Goal: Complete application form: Complete application form

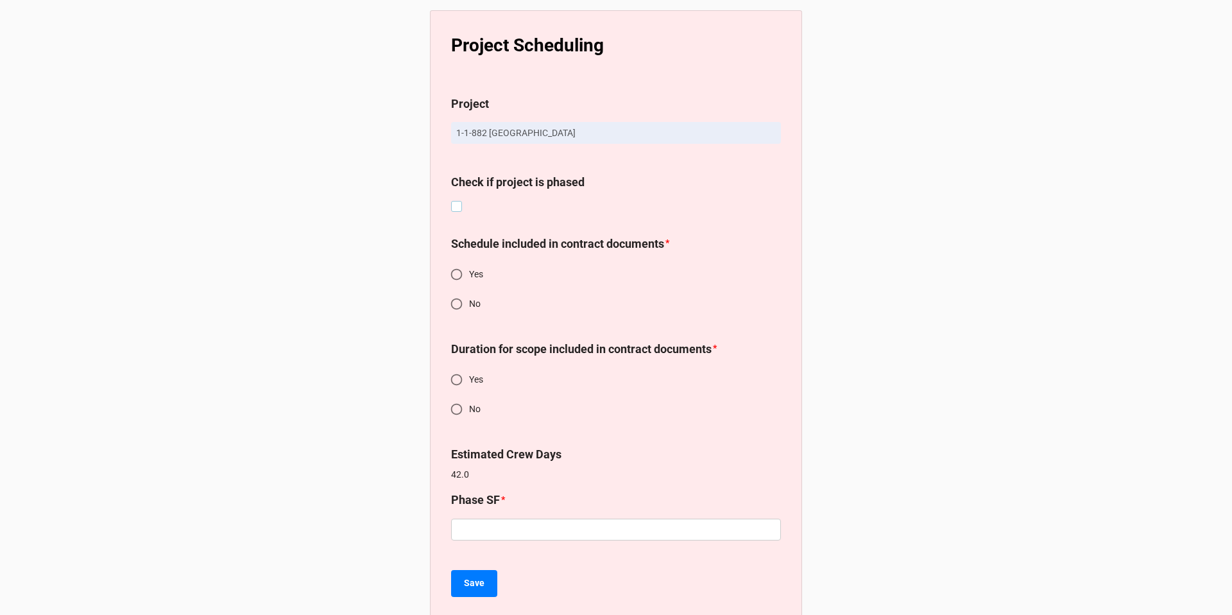
click at [457, 201] on label at bounding box center [456, 201] width 11 height 0
checkbox input "true"
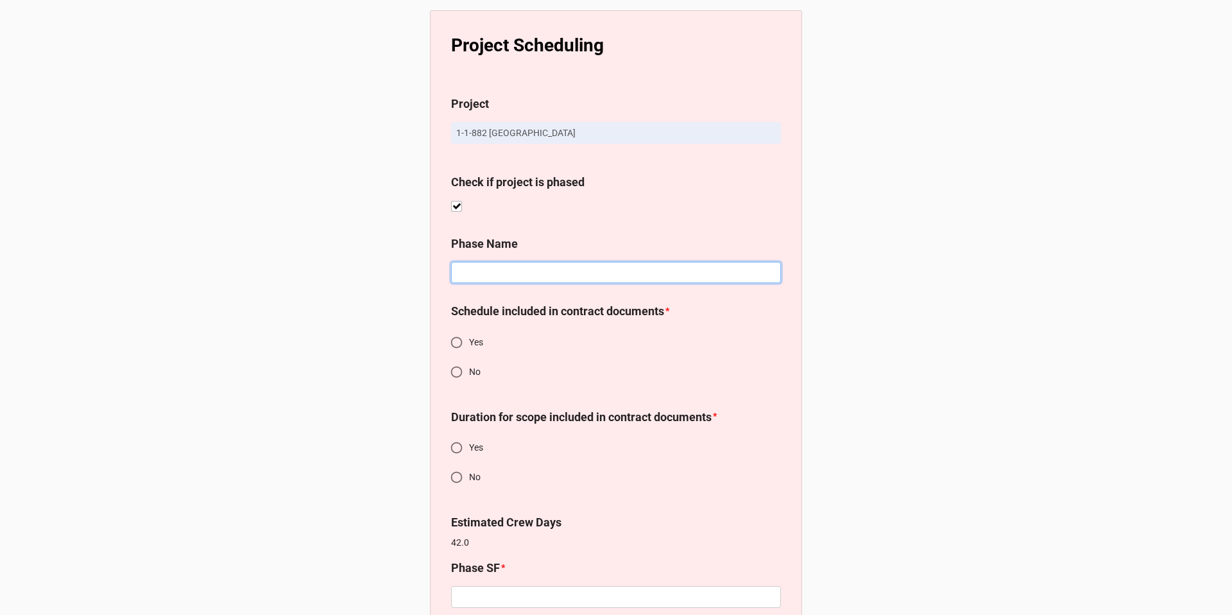
click at [508, 273] on input at bounding box center [616, 273] width 330 height 22
type input "Tile 6" pedestals"
click at [452, 373] on input "No" at bounding box center [456, 371] width 25 height 25
radio input "true"
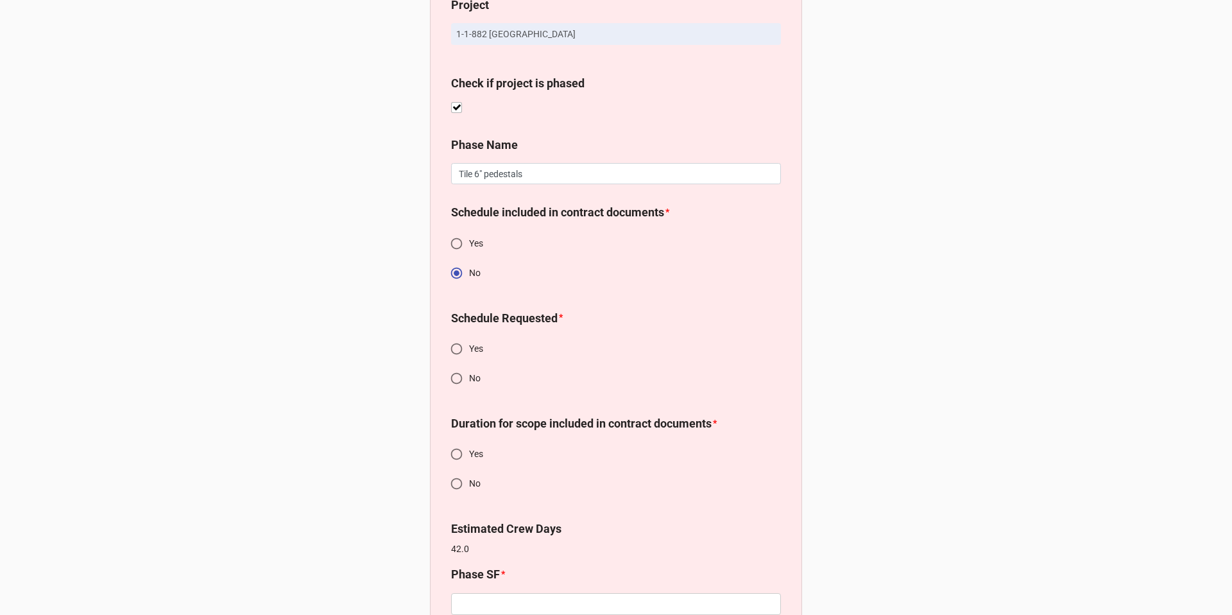
scroll to position [197, 0]
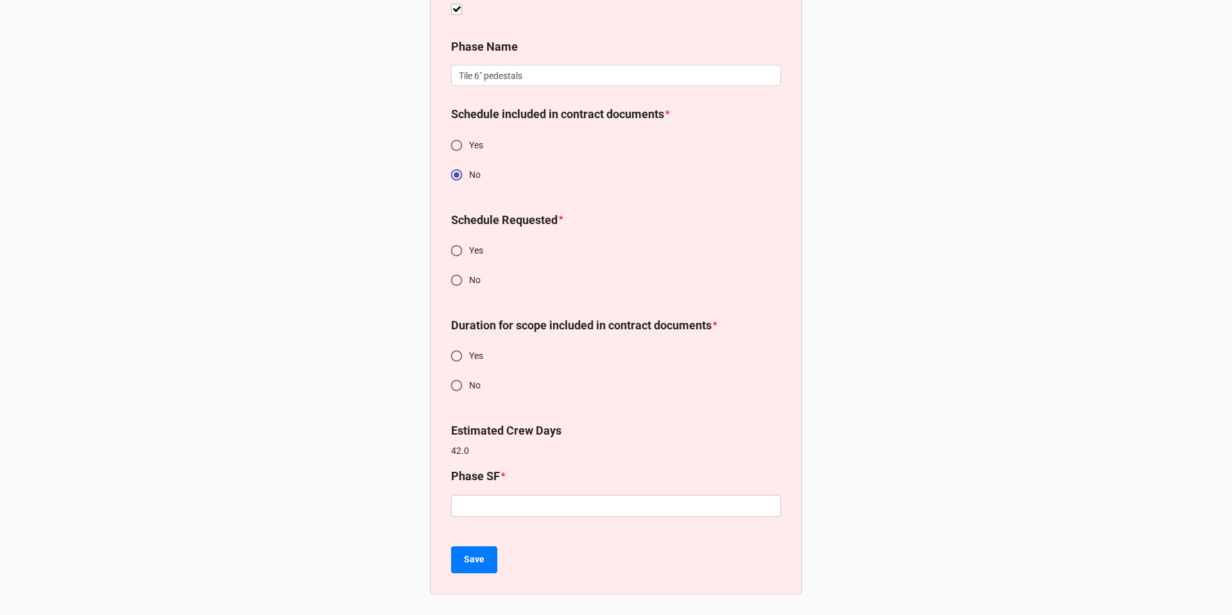
drag, startPoint x: 452, startPoint y: 250, endPoint x: 451, endPoint y: 286, distance: 36.6
click at [452, 250] on input "Yes" at bounding box center [456, 250] width 25 height 25
radio input "true"
click at [452, 381] on input "No" at bounding box center [456, 385] width 25 height 25
radio input "true"
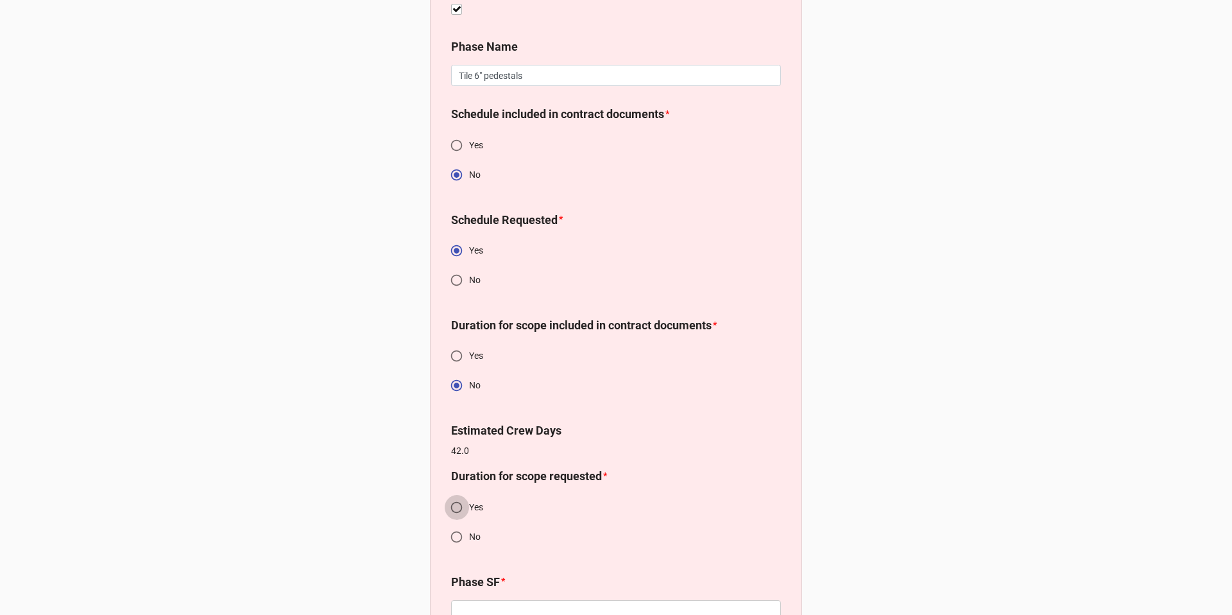
drag, startPoint x: 457, startPoint y: 503, endPoint x: 558, endPoint y: 404, distance: 141.1
click at [457, 502] on input "Yes" at bounding box center [456, 507] width 25 height 25
radio input "true"
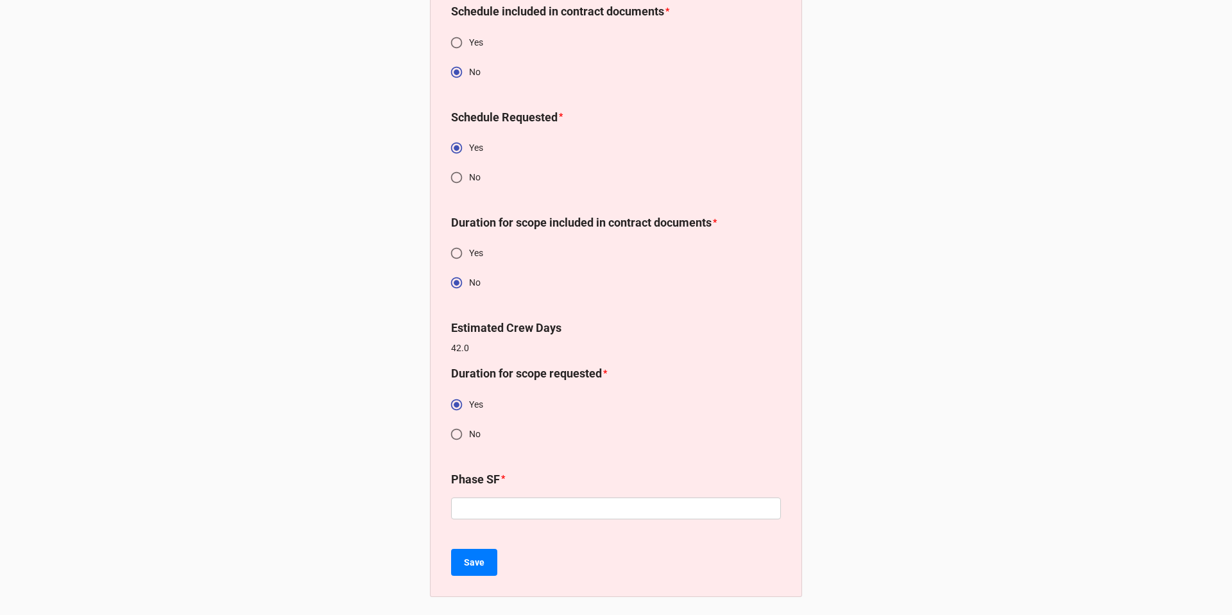
scroll to position [302, 0]
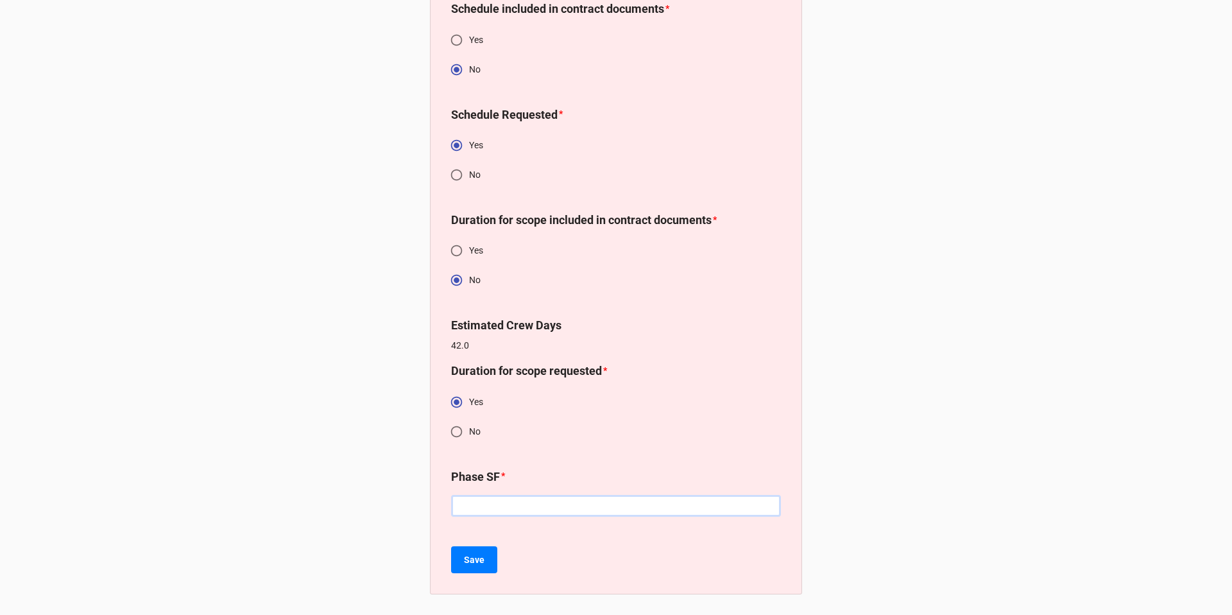
click at [550, 504] on input "text" at bounding box center [616, 506] width 330 height 22
type input "8315"
click at [471, 565] on b "Save" at bounding box center [474, 560] width 21 height 13
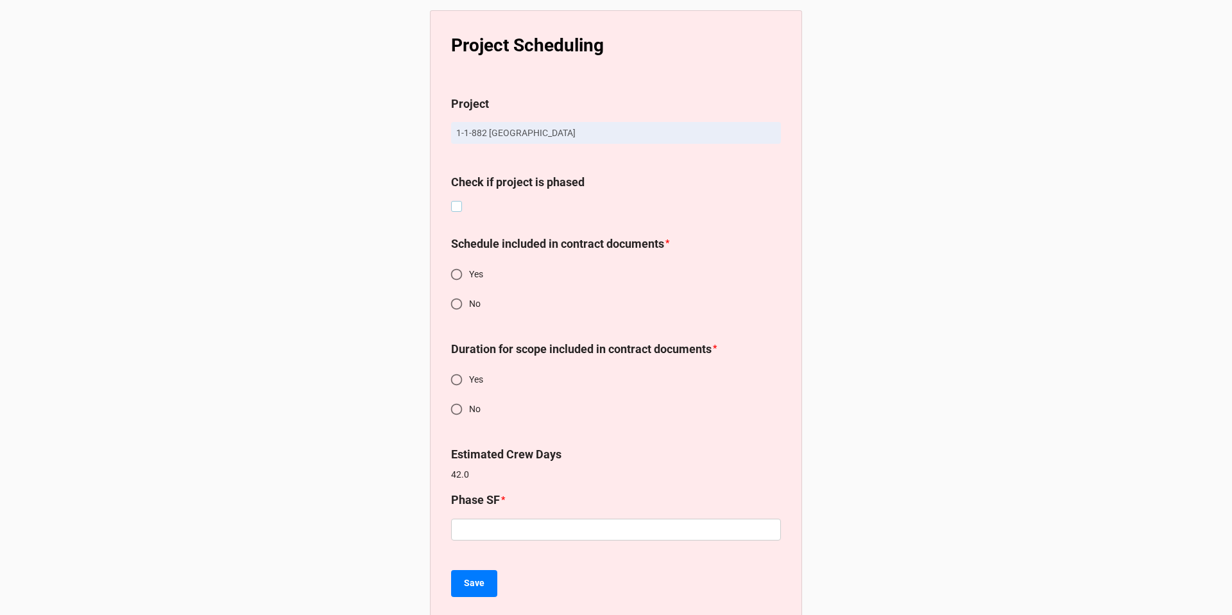
click at [451, 201] on label at bounding box center [456, 201] width 11 height 0
checkbox input "true"
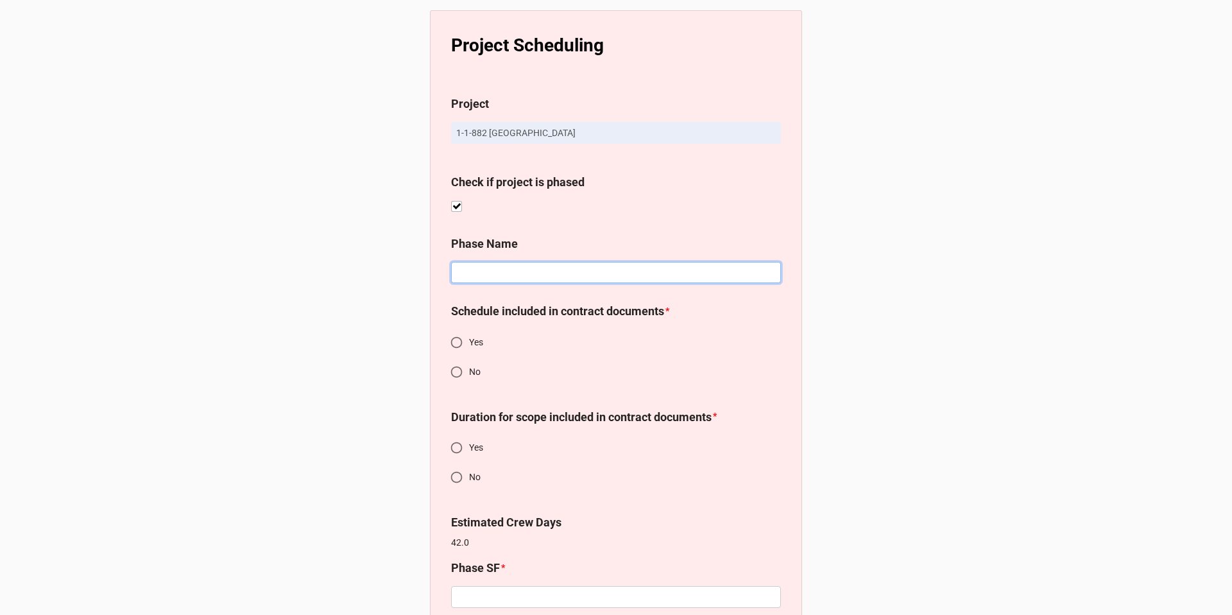
click at [485, 270] on input at bounding box center [616, 273] width 330 height 22
type input "Ballast pavers for turf - 24" pedestals"
click at [456, 372] on input "No" at bounding box center [456, 371] width 25 height 25
radio input "true"
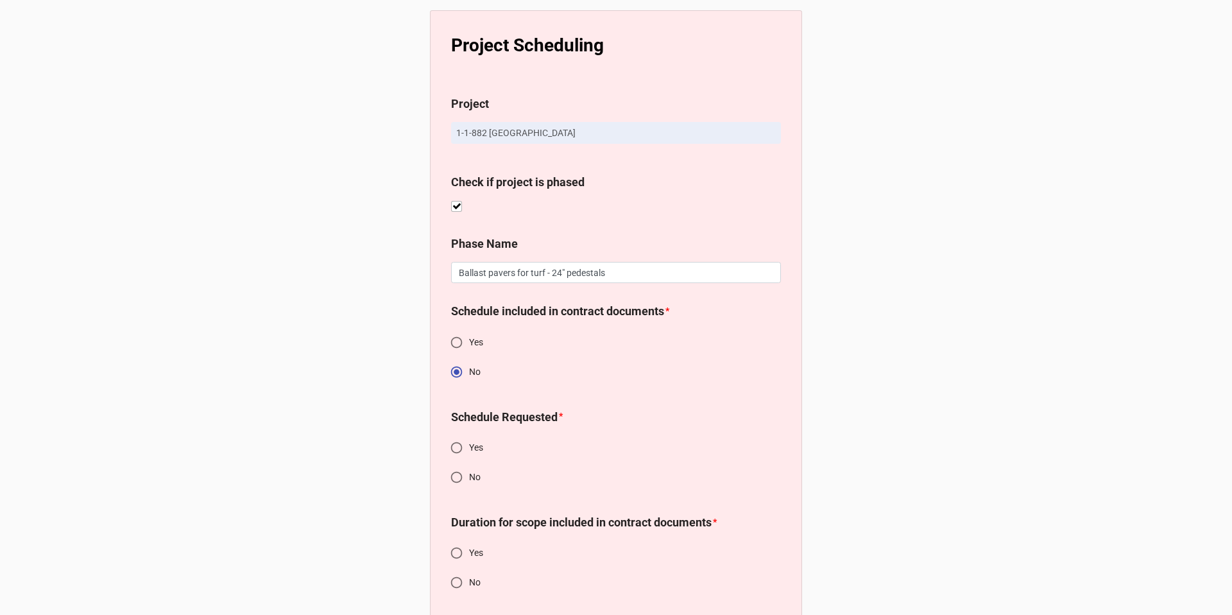
click at [456, 447] on input "Yes" at bounding box center [456, 447] width 25 height 25
radio input "true"
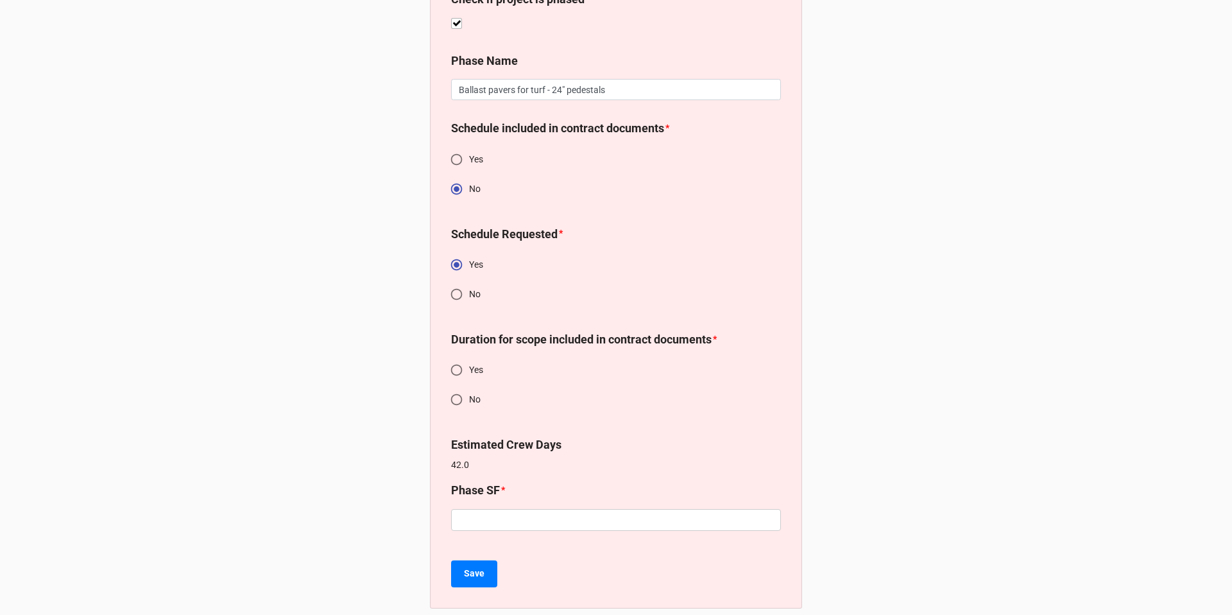
scroll to position [189, 0]
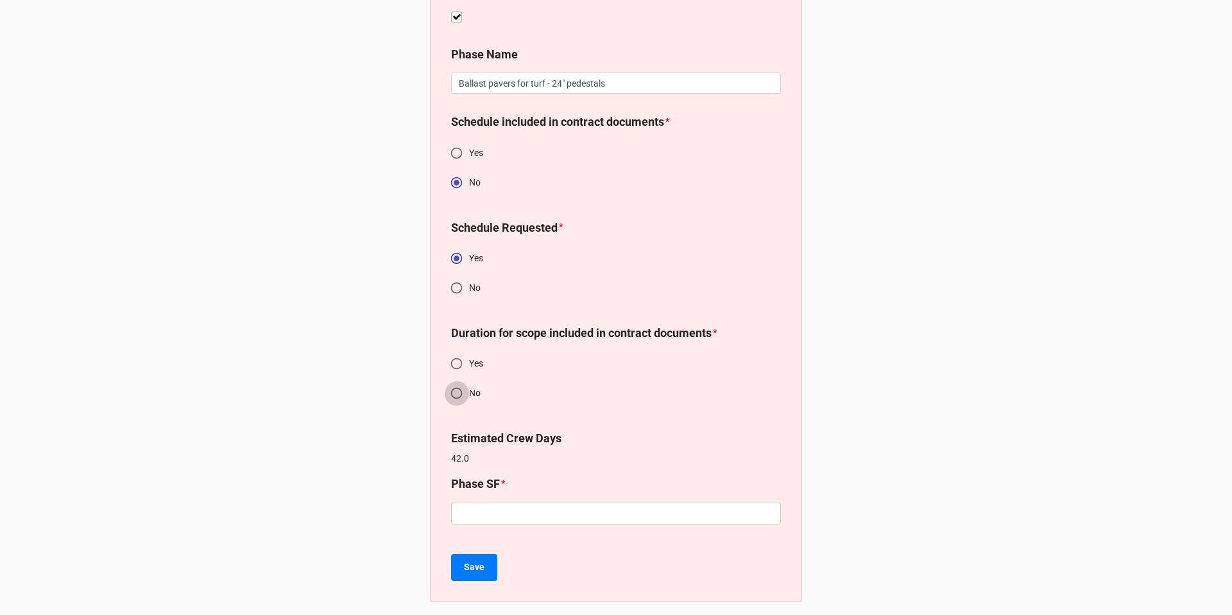
click at [455, 396] on input "No" at bounding box center [456, 392] width 25 height 25
radio input "true"
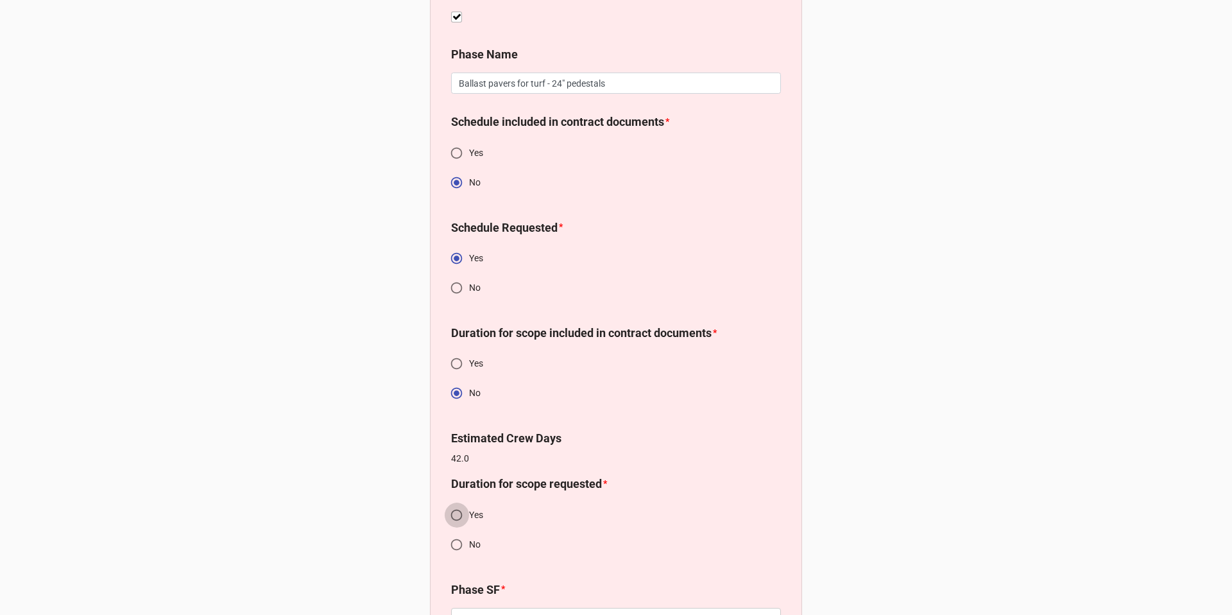
drag, startPoint x: 454, startPoint y: 511, endPoint x: 497, endPoint y: 486, distance: 49.2
click at [454, 511] on input "Yes" at bounding box center [456, 514] width 25 height 25
radio input "true"
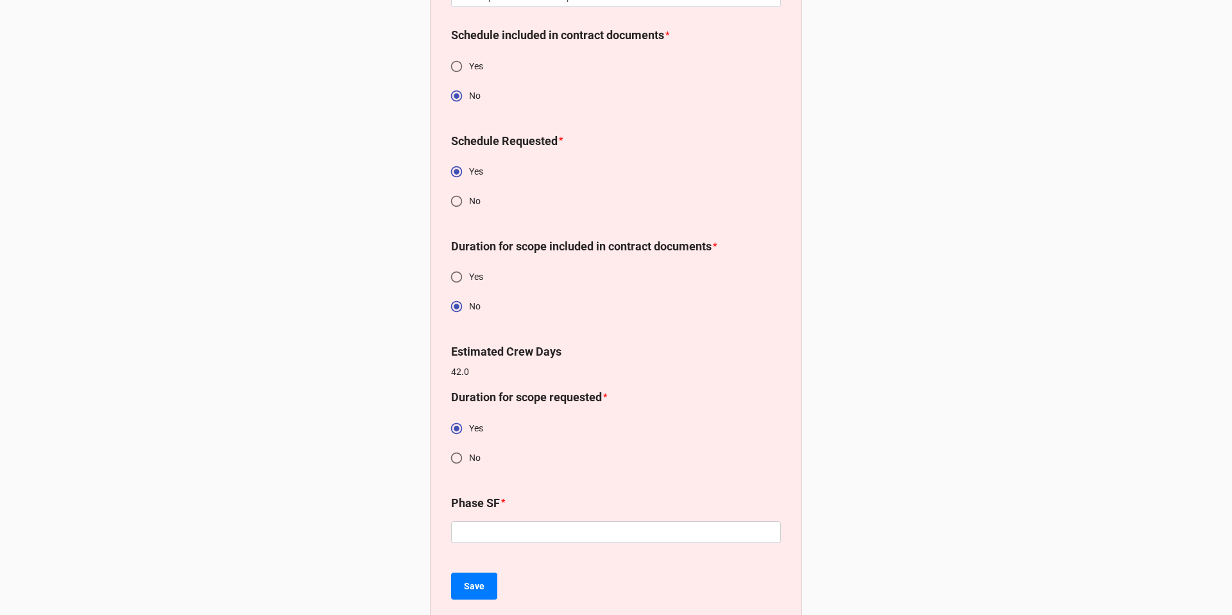
scroll to position [302, 0]
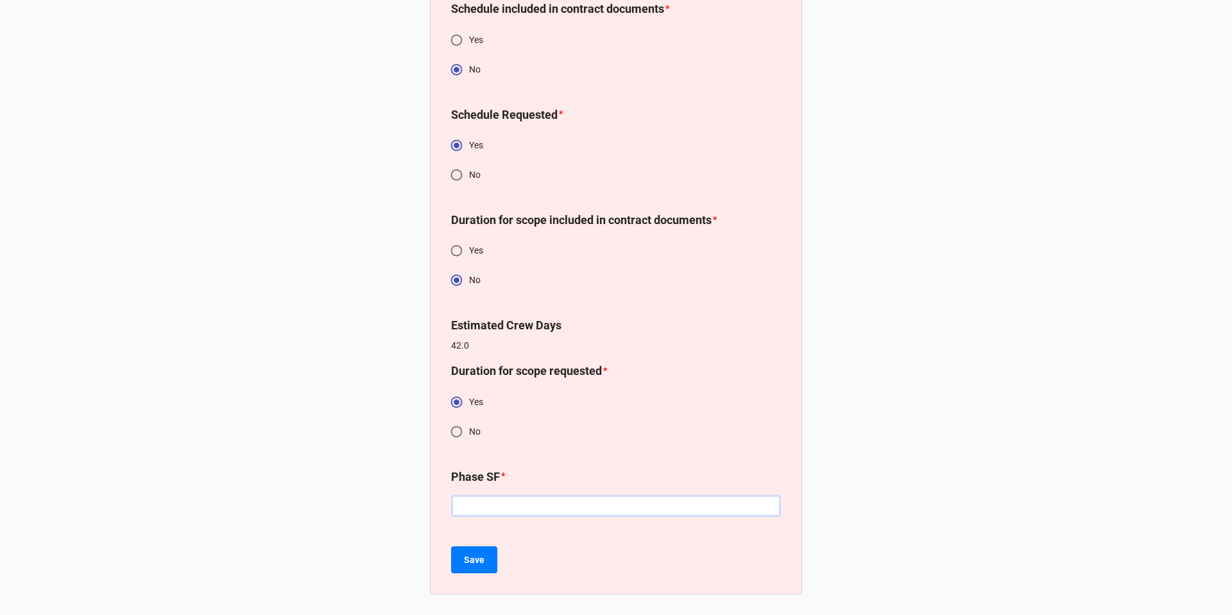
click at [531, 504] on input "text" at bounding box center [616, 506] width 330 height 22
type input "2"
click at [529, 515] on input "text" at bounding box center [616, 506] width 330 height 22
type input "1450"
click at [474, 559] on b "Save" at bounding box center [474, 559] width 21 height 13
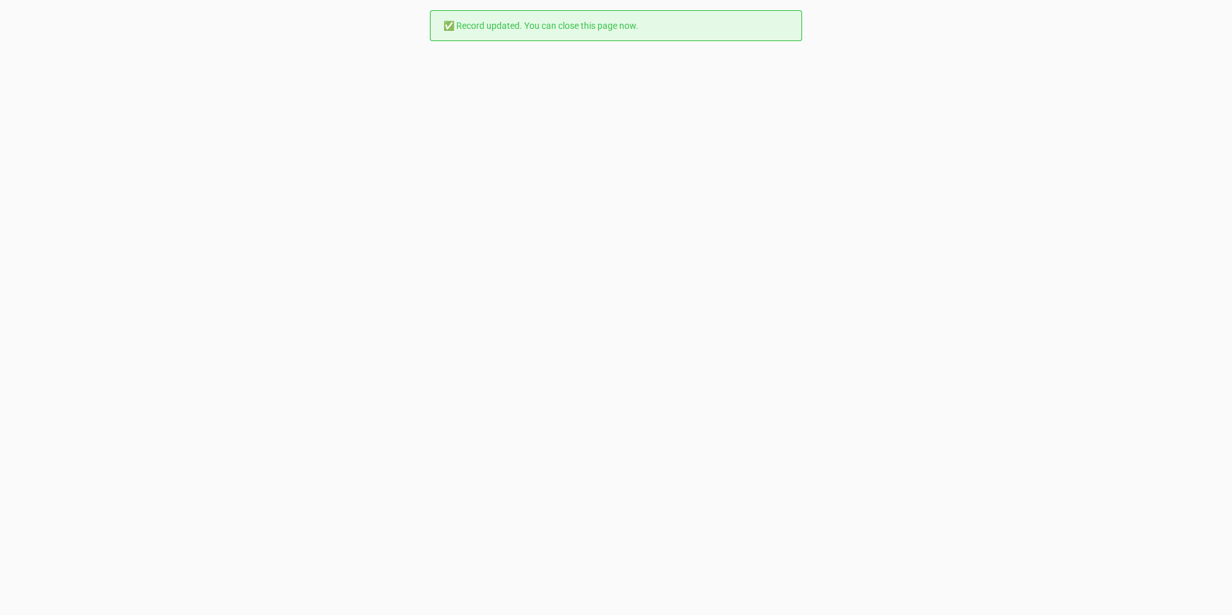
scroll to position [0, 0]
